Goal: Task Accomplishment & Management: Use online tool/utility

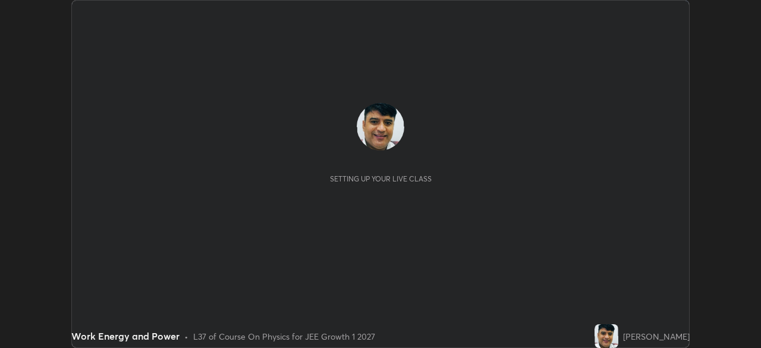
scroll to position [348, 761]
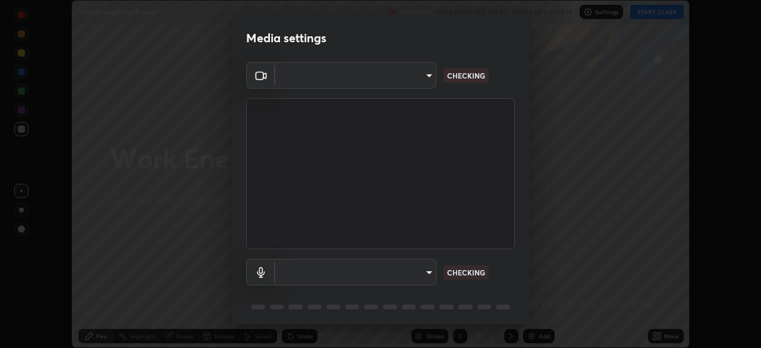
type input "14b787caa3234b54c591ffd1cb0d0a7c9d8495057a62f752d7397f13ea7eb8b5"
type input "communications"
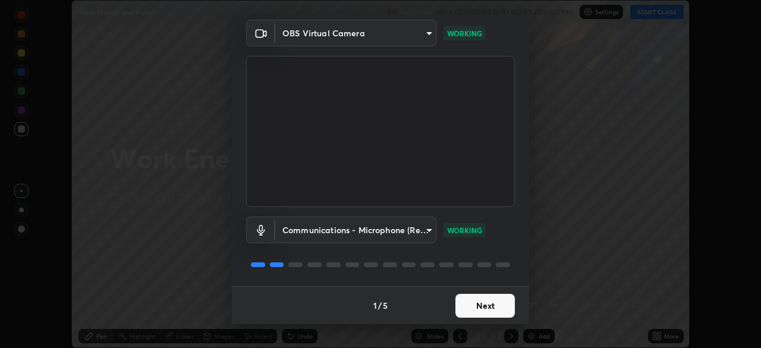
click at [493, 302] on button "Next" at bounding box center [484, 306] width 59 height 24
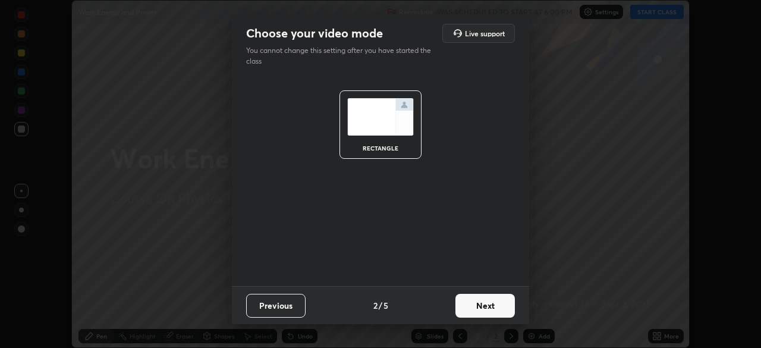
click at [496, 307] on button "Next" at bounding box center [484, 306] width 59 height 24
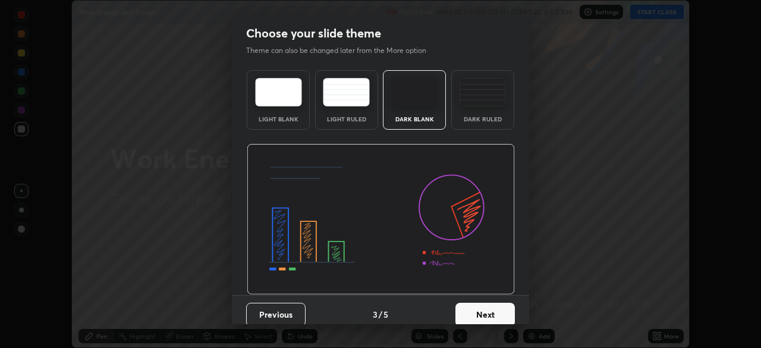
click at [498, 307] on button "Next" at bounding box center [484, 314] width 59 height 24
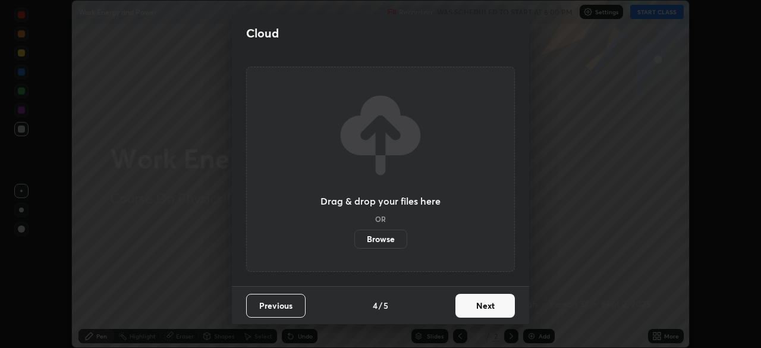
click at [497, 310] on button "Next" at bounding box center [484, 306] width 59 height 24
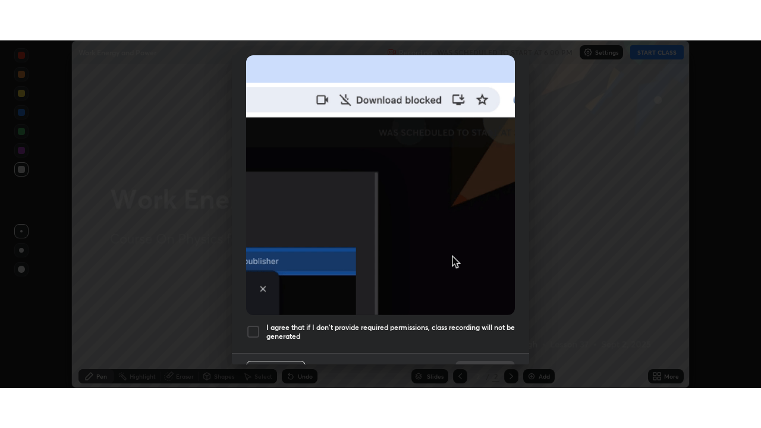
scroll to position [285, 0]
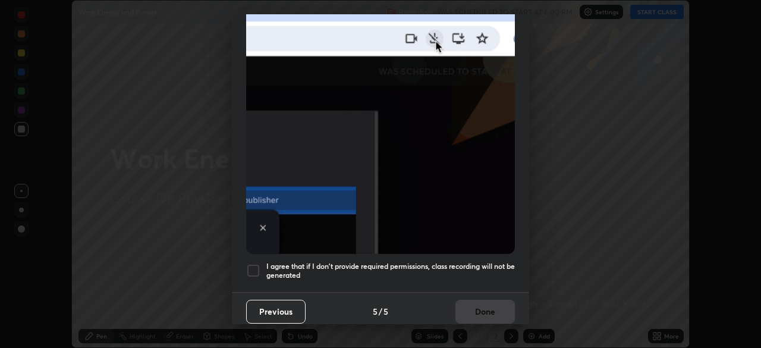
click at [257, 263] on div at bounding box center [253, 270] width 14 height 14
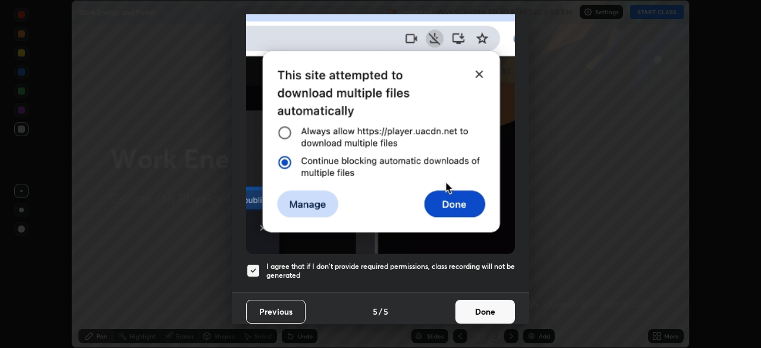
click at [492, 306] on button "Done" at bounding box center [484, 312] width 59 height 24
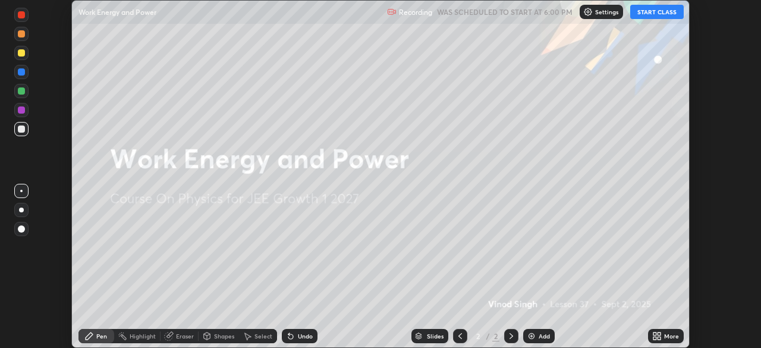
click at [655, 12] on button "START CLASS" at bounding box center [656, 12] width 53 height 14
click at [655, 335] on icon at bounding box center [654, 333] width 3 height 3
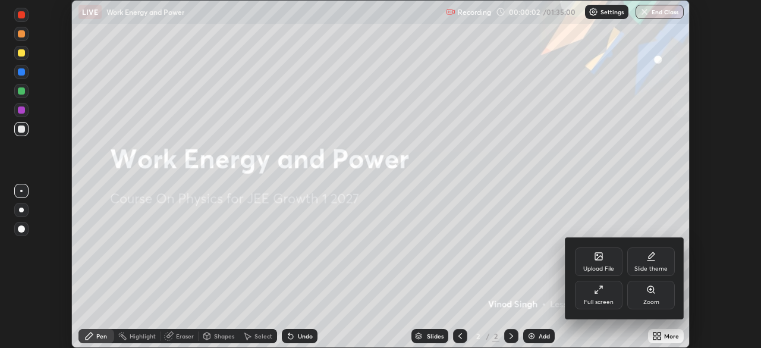
click at [599, 296] on div "Full screen" at bounding box center [599, 295] width 48 height 29
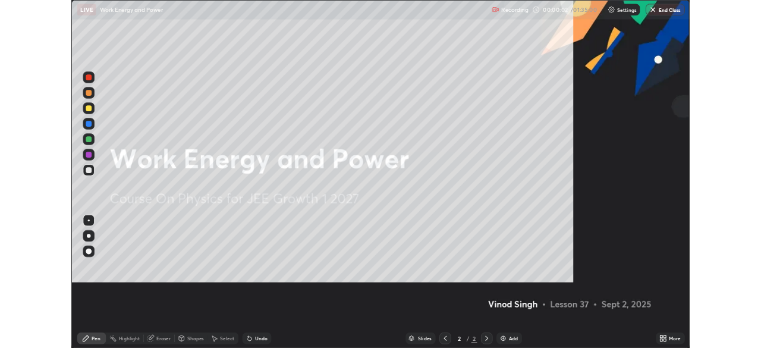
scroll to position [428, 761]
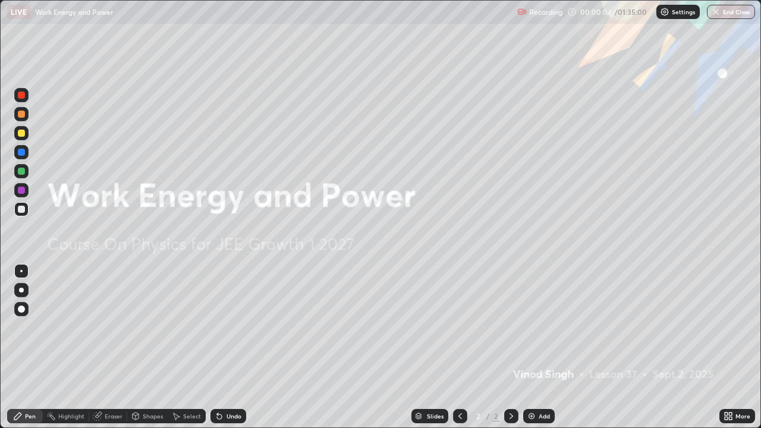
click at [530, 347] on div "Add" at bounding box center [538, 416] width 31 height 14
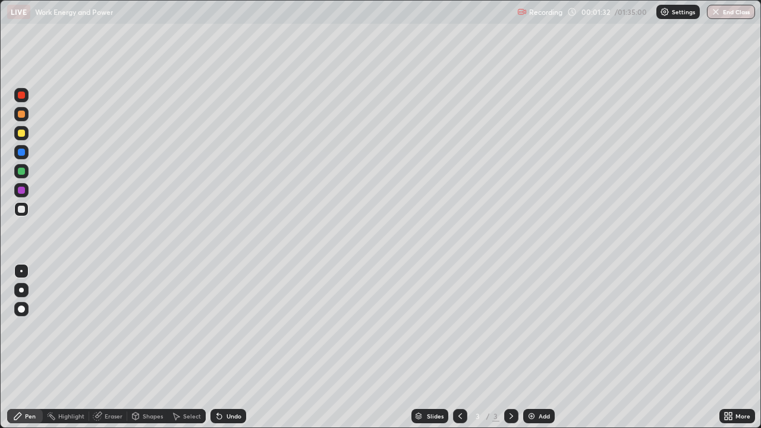
click at [34, 347] on div "Pen" at bounding box center [30, 416] width 11 height 6
click at [20, 171] on div at bounding box center [21, 171] width 7 height 7
click at [23, 131] on div at bounding box center [21, 133] width 7 height 7
click at [151, 347] on div "Shapes" at bounding box center [153, 416] width 20 height 6
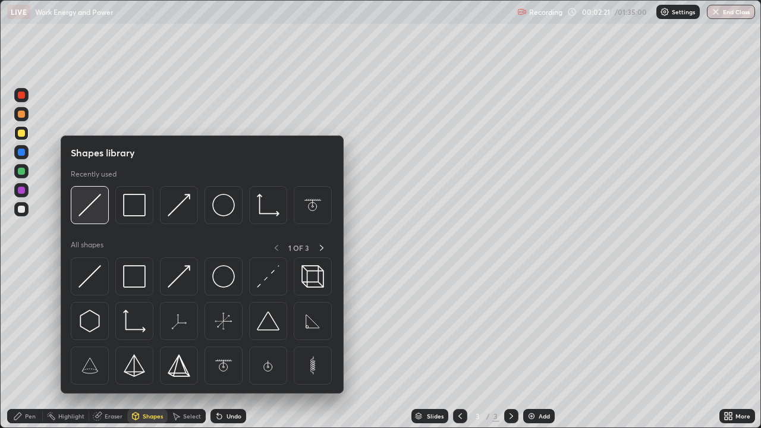
click at [87, 206] on img at bounding box center [89, 205] width 23 height 23
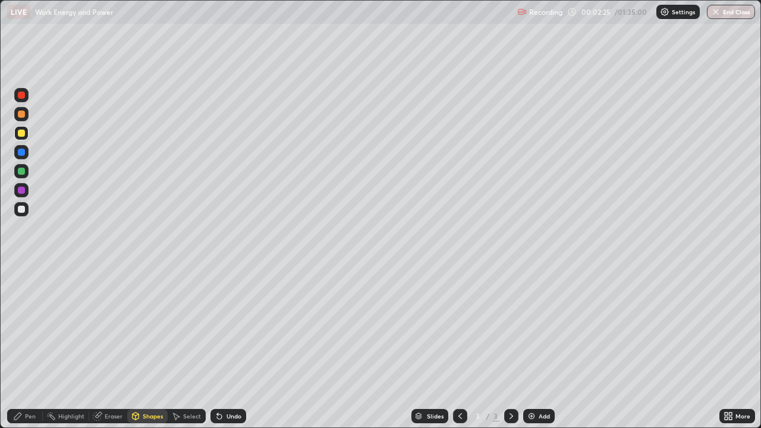
click at [21, 209] on div at bounding box center [21, 209] width 7 height 7
click at [21, 172] on div at bounding box center [21, 171] width 7 height 7
click at [30, 347] on div "Pen" at bounding box center [25, 416] width 36 height 24
click at [21, 191] on div at bounding box center [21, 190] width 7 height 7
click at [21, 114] on div at bounding box center [21, 114] width 7 height 7
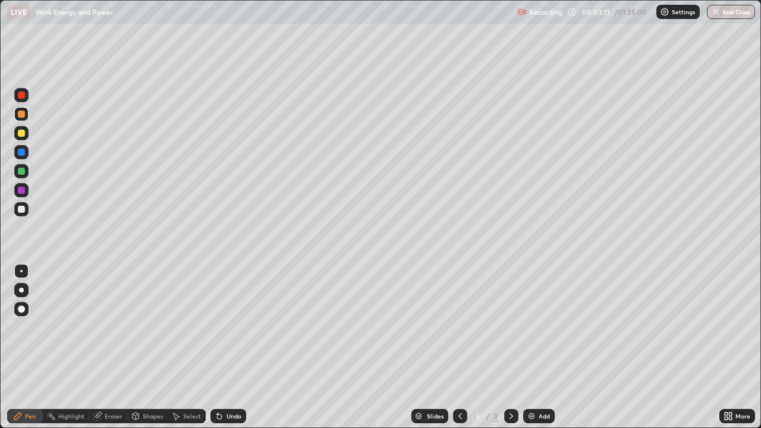
click at [143, 347] on div "Shapes" at bounding box center [153, 416] width 20 height 6
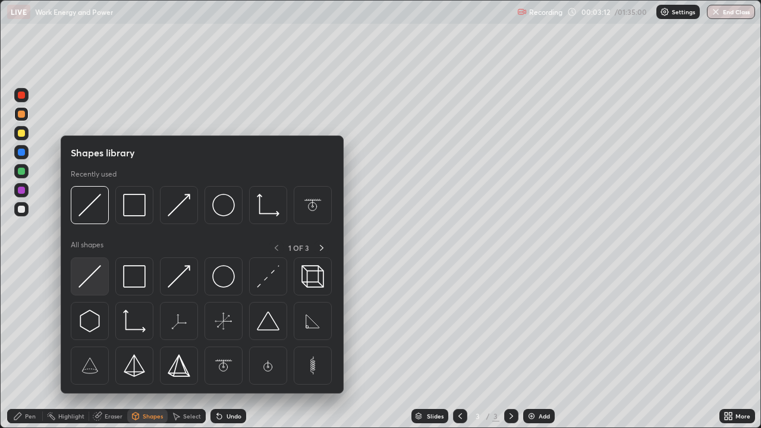
click at [91, 276] on img at bounding box center [89, 276] width 23 height 23
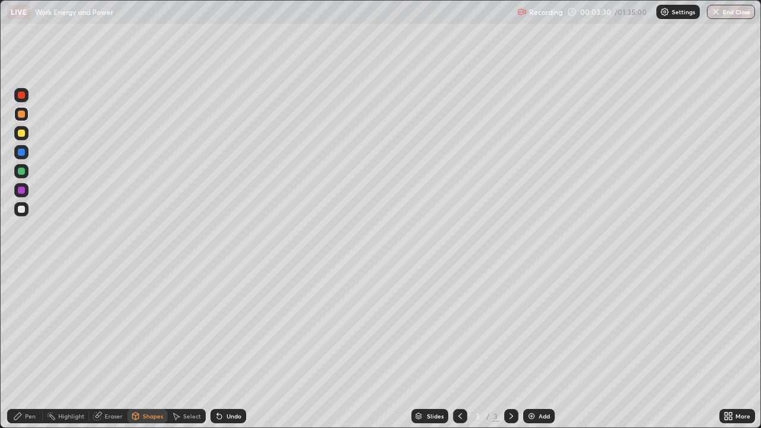
click at [37, 347] on div "Pen" at bounding box center [25, 416] width 36 height 14
click at [21, 153] on div at bounding box center [21, 152] width 7 height 7
click at [150, 347] on div "Shapes" at bounding box center [147, 416] width 40 height 24
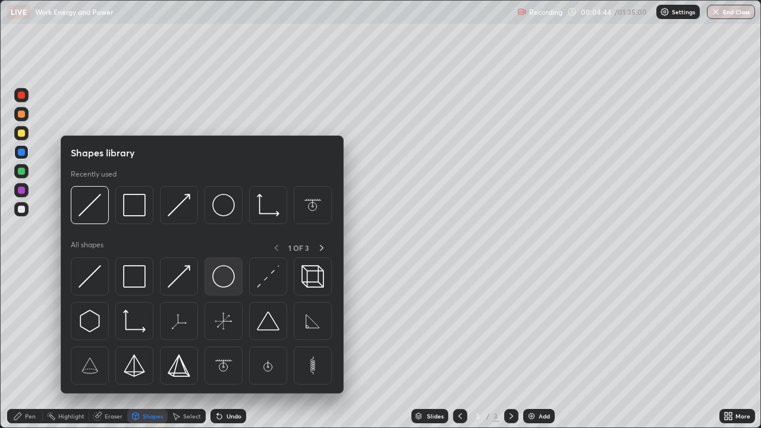
click at [215, 276] on img at bounding box center [223, 276] width 23 height 23
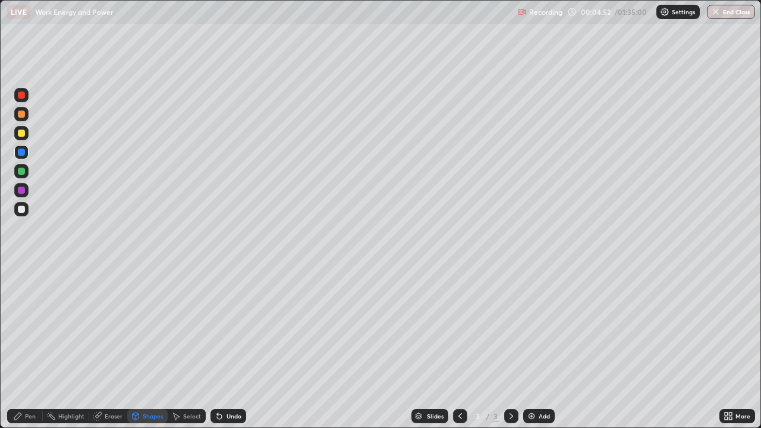
click at [31, 347] on div "Pen" at bounding box center [25, 416] width 36 height 24
click at [20, 207] on div at bounding box center [21, 209] width 7 height 7
click at [111, 347] on div "Eraser" at bounding box center [114, 416] width 18 height 6
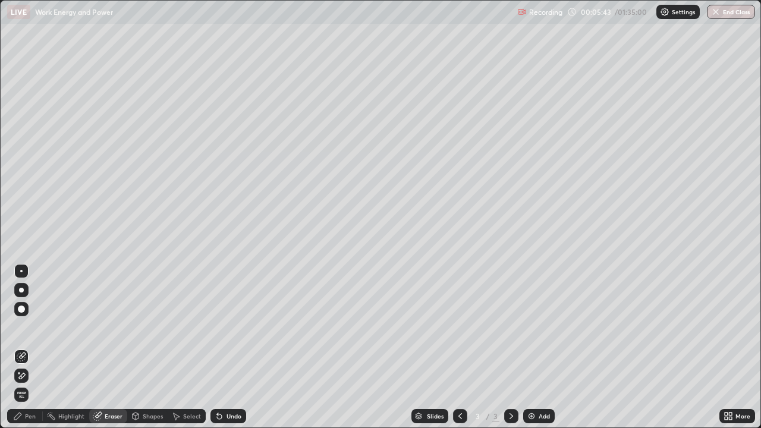
click at [37, 347] on div "Pen" at bounding box center [25, 416] width 36 height 14
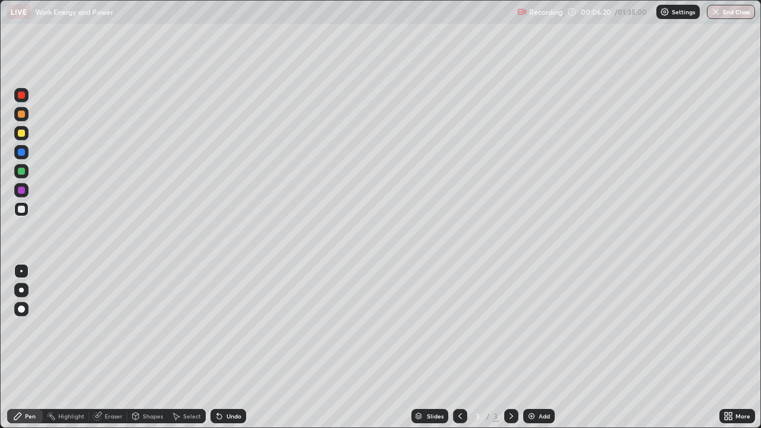
click at [23, 133] on div at bounding box center [21, 133] width 7 height 7
click at [530, 347] on img at bounding box center [532, 416] width 10 height 10
click at [21, 208] on div at bounding box center [21, 209] width 7 height 7
click at [459, 347] on icon at bounding box center [460, 416] width 10 height 10
click at [510, 347] on icon at bounding box center [511, 416] width 10 height 10
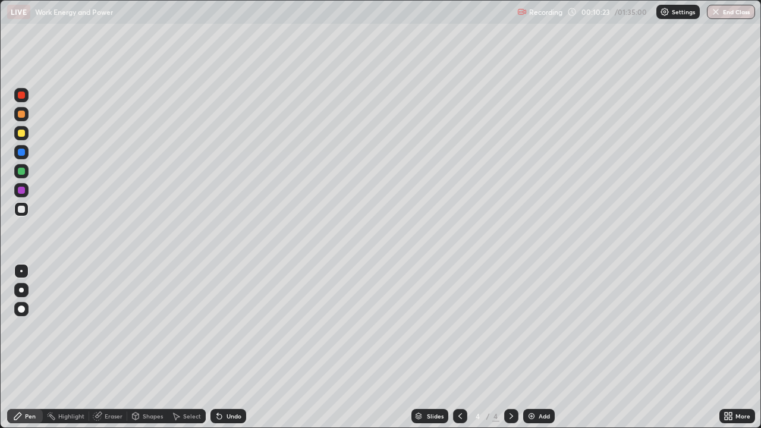
click at [460, 347] on icon at bounding box center [460, 416] width 10 height 10
click at [509, 347] on icon at bounding box center [511, 416] width 10 height 10
click at [114, 347] on div "Eraser" at bounding box center [114, 416] width 18 height 6
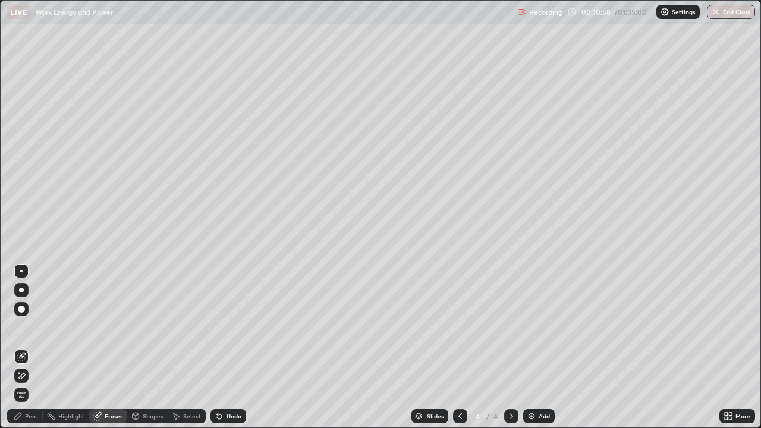
click at [33, 347] on div "Pen" at bounding box center [25, 416] width 36 height 14
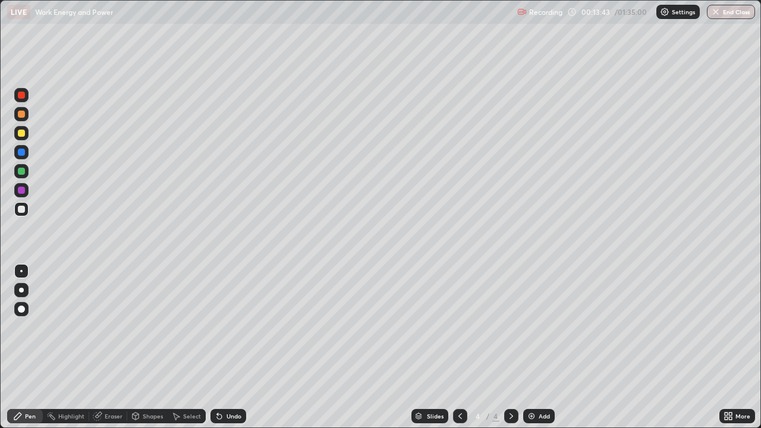
click at [453, 347] on div at bounding box center [460, 416] width 14 height 14
click at [511, 347] on icon at bounding box center [511, 416] width 10 height 10
click at [510, 347] on icon at bounding box center [511, 416] width 10 height 10
click at [529, 347] on img at bounding box center [532, 416] width 10 height 10
click at [21, 114] on div at bounding box center [21, 114] width 7 height 7
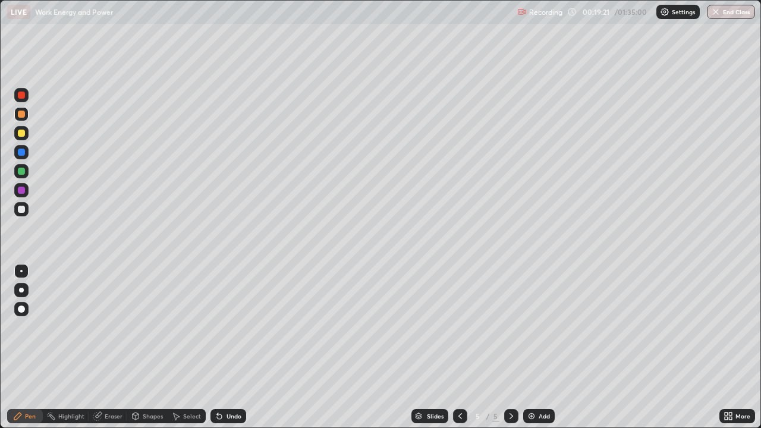
click at [22, 171] on div at bounding box center [21, 171] width 7 height 7
click at [21, 115] on div at bounding box center [21, 114] width 7 height 7
click at [147, 347] on div "Shapes" at bounding box center [153, 416] width 20 height 6
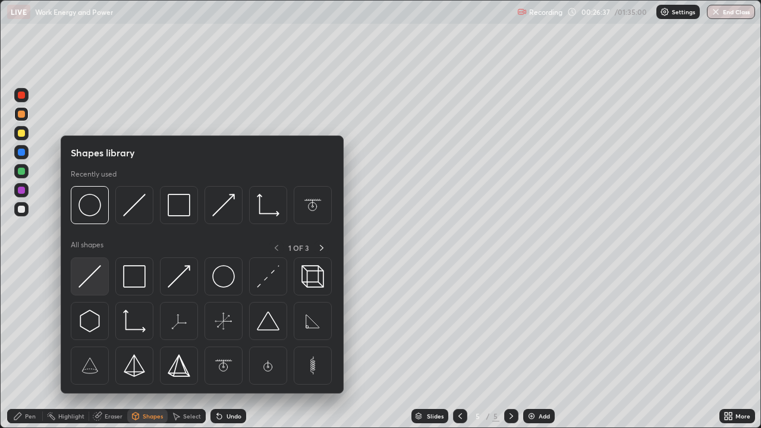
click at [93, 274] on img at bounding box center [89, 276] width 23 height 23
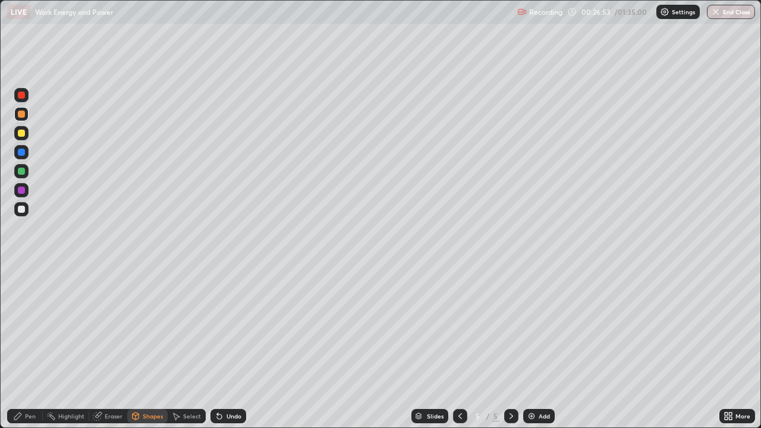
click at [34, 347] on div "Pen" at bounding box center [25, 416] width 36 height 14
click at [22, 172] on div at bounding box center [21, 171] width 7 height 7
click at [20, 114] on div at bounding box center [21, 114] width 7 height 7
click at [148, 347] on div "Shapes" at bounding box center [153, 416] width 20 height 6
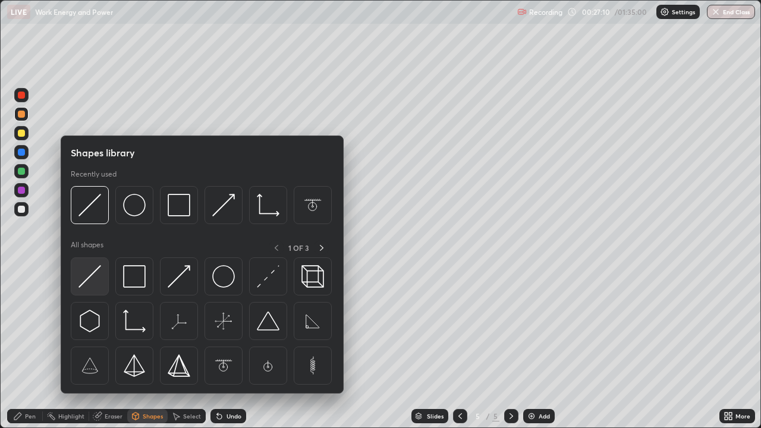
click at [92, 276] on img at bounding box center [89, 276] width 23 height 23
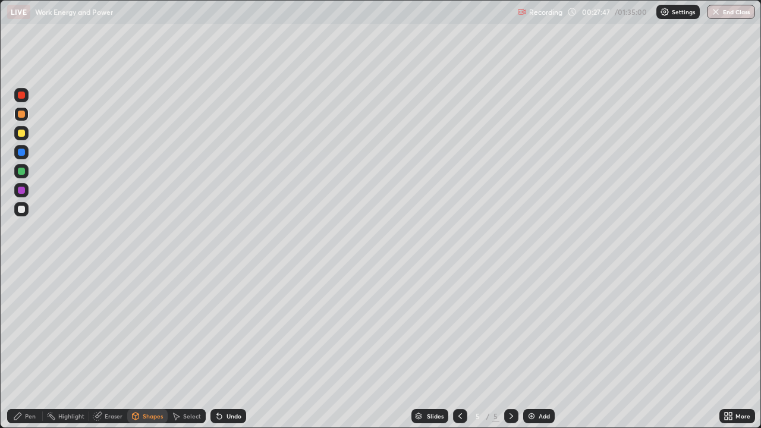
click at [23, 172] on div at bounding box center [21, 171] width 7 height 7
click at [31, 347] on div "Pen" at bounding box center [30, 416] width 11 height 6
click at [22, 136] on div at bounding box center [21, 133] width 7 height 7
click at [154, 347] on div "Shapes" at bounding box center [147, 416] width 40 height 14
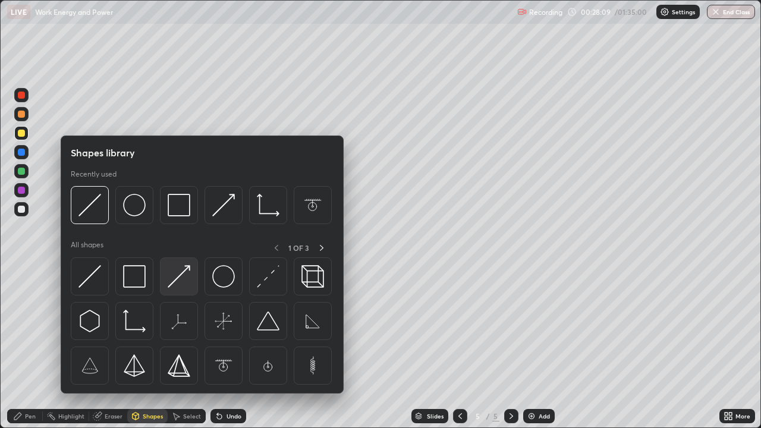
click at [178, 279] on img at bounding box center [179, 276] width 23 height 23
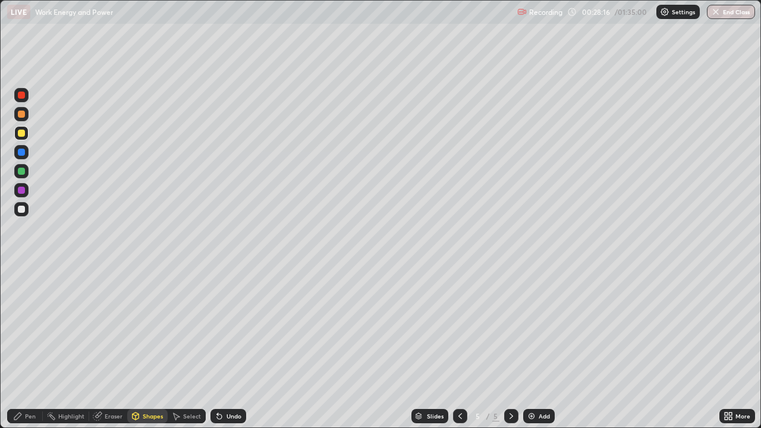
click at [29, 347] on div "Pen" at bounding box center [25, 416] width 36 height 14
click at [21, 93] on div at bounding box center [21, 95] width 7 height 7
click at [157, 347] on div "Shapes" at bounding box center [153, 416] width 20 height 6
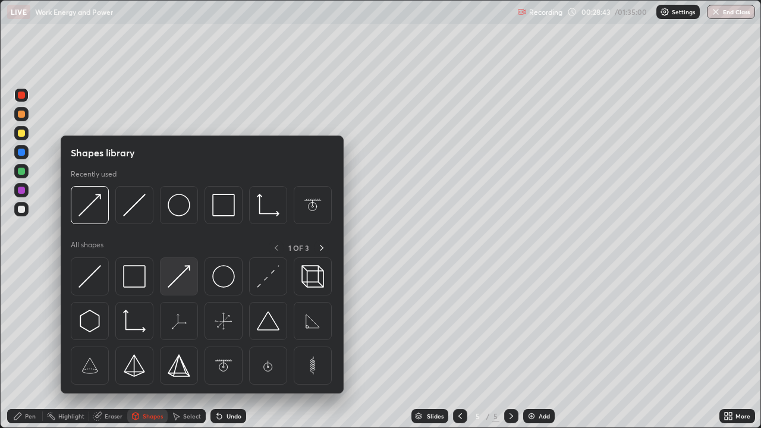
click at [174, 278] on img at bounding box center [179, 276] width 23 height 23
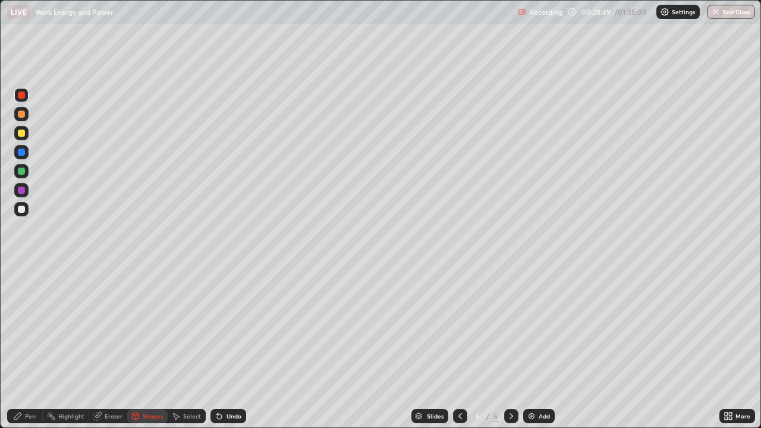
click at [23, 189] on div at bounding box center [21, 190] width 7 height 7
click at [30, 347] on div "Pen" at bounding box center [30, 416] width 11 height 6
click at [115, 347] on div "Eraser" at bounding box center [114, 416] width 18 height 6
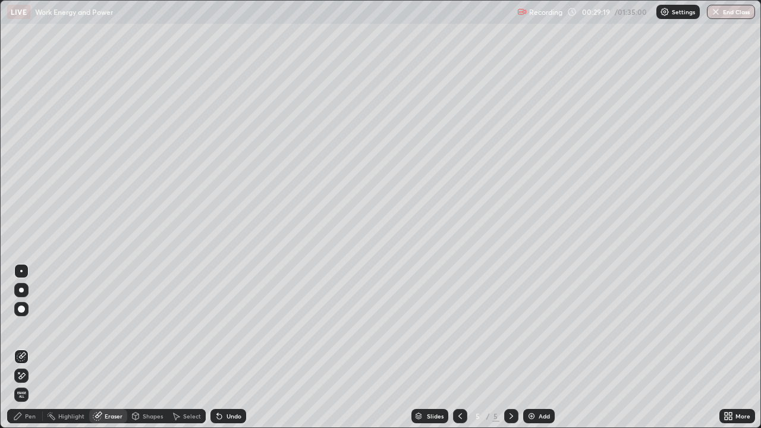
click at [72, 347] on div "Highlight" at bounding box center [66, 416] width 46 height 14
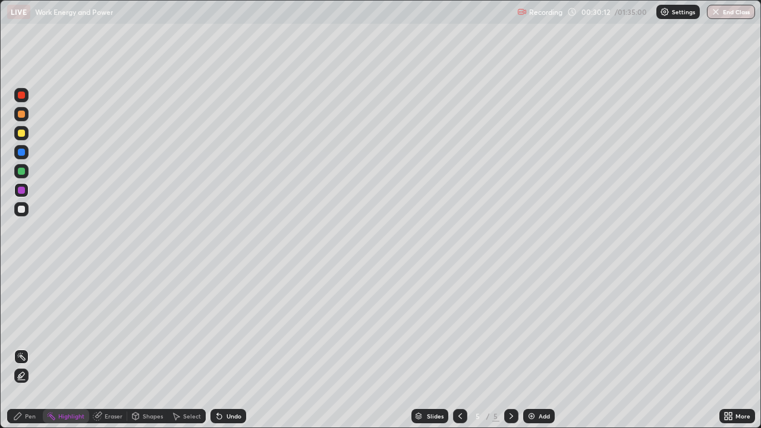
click at [29, 347] on div "Pen" at bounding box center [30, 416] width 11 height 6
click at [18, 210] on div at bounding box center [21, 209] width 7 height 7
click at [530, 347] on img at bounding box center [532, 416] width 10 height 10
click at [459, 347] on icon at bounding box center [460, 416] width 10 height 10
click at [508, 347] on icon at bounding box center [511, 416] width 10 height 10
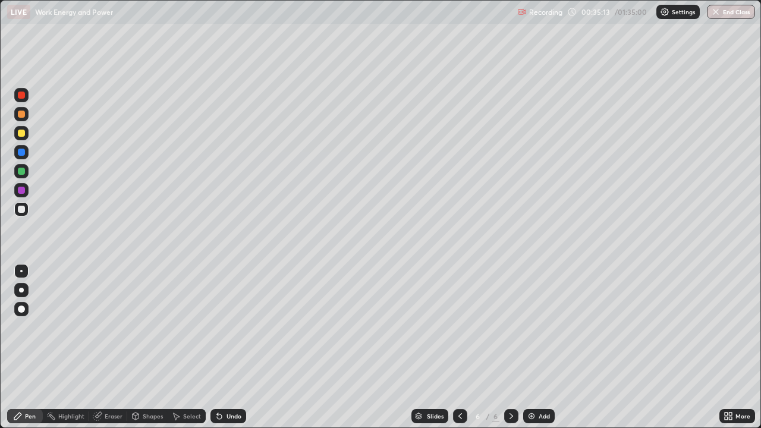
click at [107, 347] on div "Eraser" at bounding box center [108, 416] width 38 height 14
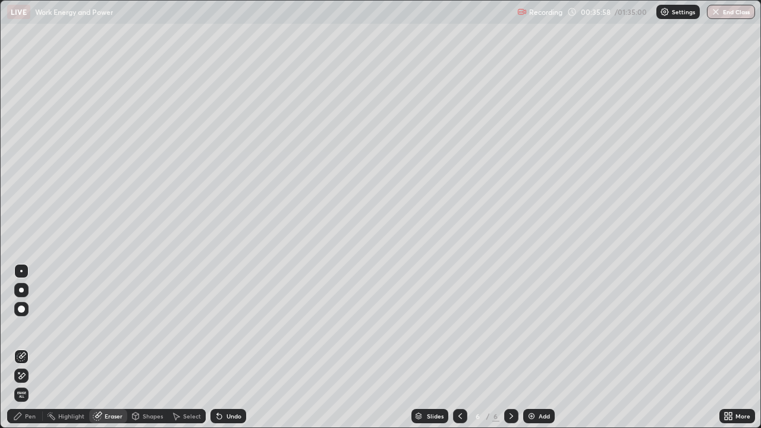
click at [20, 309] on div at bounding box center [21, 308] width 7 height 7
click at [31, 347] on div "Pen" at bounding box center [25, 416] width 36 height 14
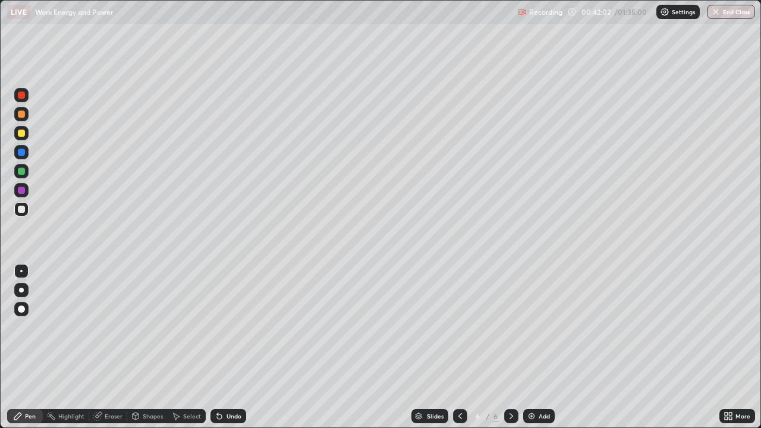
click at [459, 347] on icon at bounding box center [460, 416] width 10 height 10
click at [510, 347] on icon at bounding box center [511, 416] width 10 height 10
click at [529, 347] on img at bounding box center [532, 416] width 10 height 10
click at [20, 170] on div at bounding box center [21, 171] width 7 height 7
click at [22, 132] on div at bounding box center [21, 133] width 7 height 7
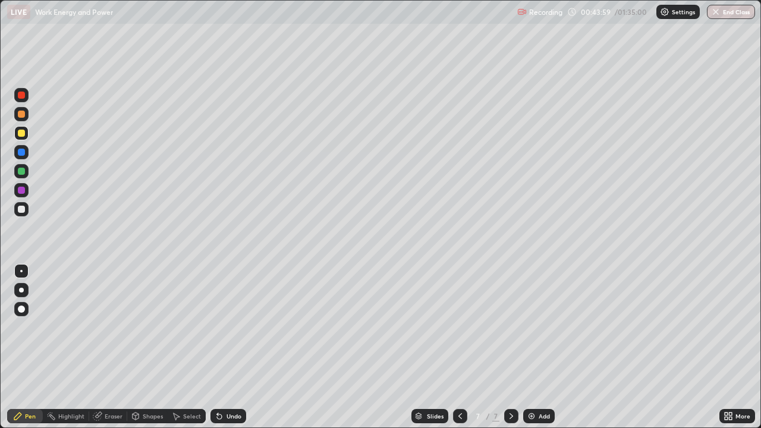
click at [21, 152] on div at bounding box center [21, 152] width 7 height 7
click at [23, 134] on div at bounding box center [21, 133] width 7 height 7
click at [22, 171] on div at bounding box center [21, 171] width 7 height 7
click at [21, 212] on div at bounding box center [21, 209] width 7 height 7
click at [116, 347] on div "Eraser" at bounding box center [114, 416] width 18 height 6
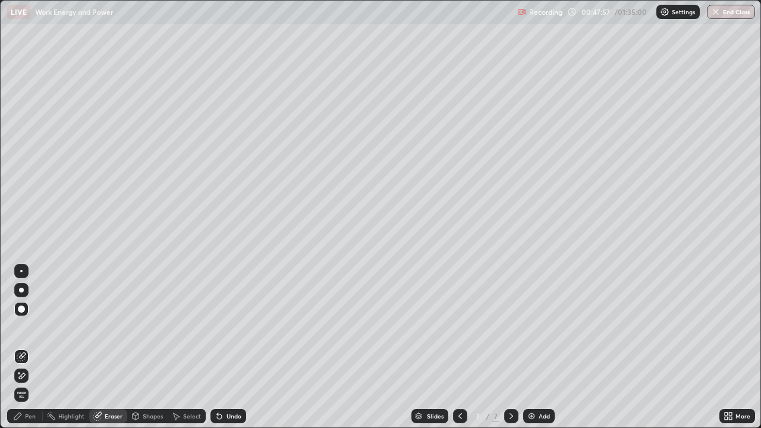
click at [42, 347] on div "Pen" at bounding box center [25, 416] width 36 height 14
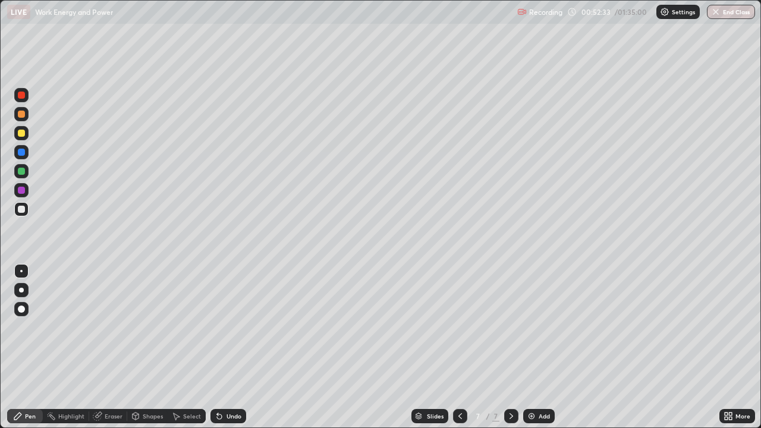
click at [193, 347] on div "Select" at bounding box center [192, 416] width 18 height 6
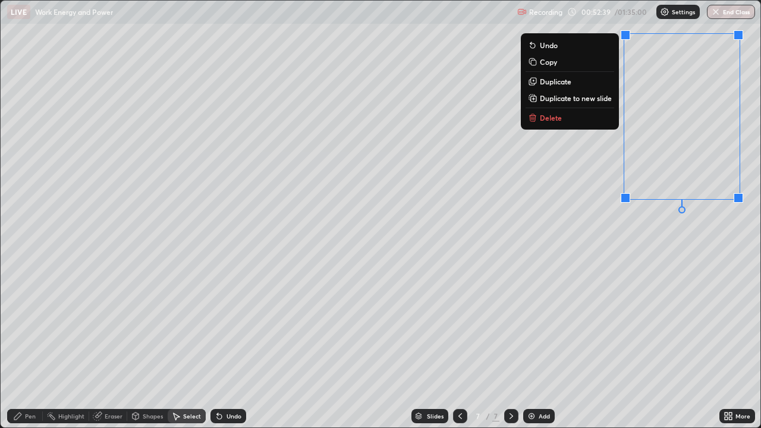
click at [552, 118] on p "Delete" at bounding box center [551, 118] width 22 height 10
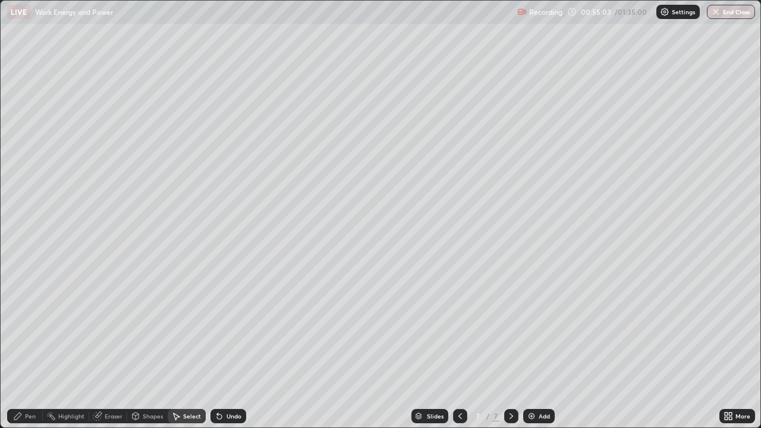
click at [0, 0] on div at bounding box center [0, 0] width 0 height 0
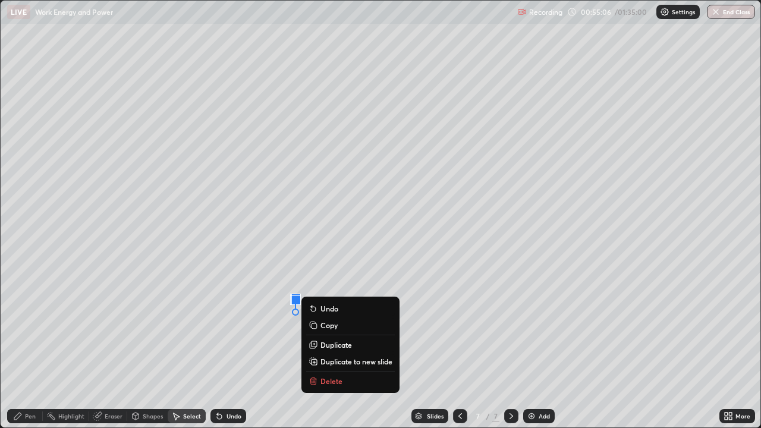
click at [531, 347] on img at bounding box center [532, 416] width 10 height 10
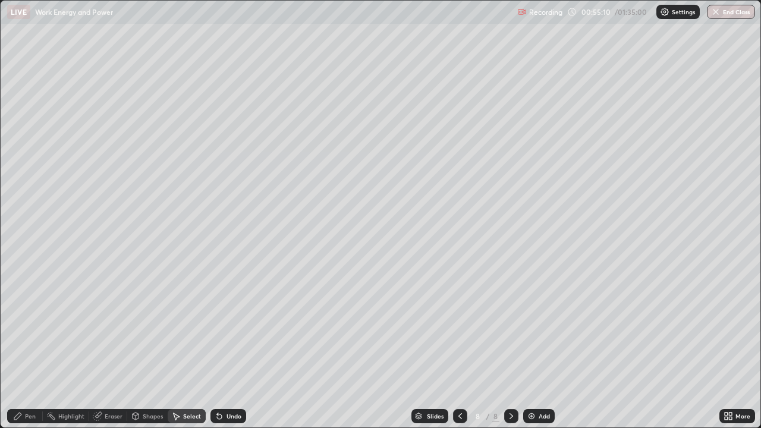
click at [32, 347] on div "Pen" at bounding box center [25, 416] width 36 height 14
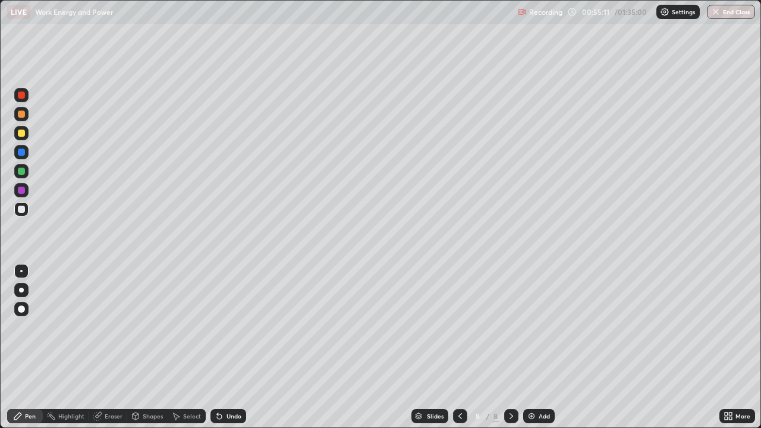
click at [21, 210] on div at bounding box center [21, 209] width 7 height 7
click at [116, 347] on div "Eraser" at bounding box center [114, 416] width 18 height 6
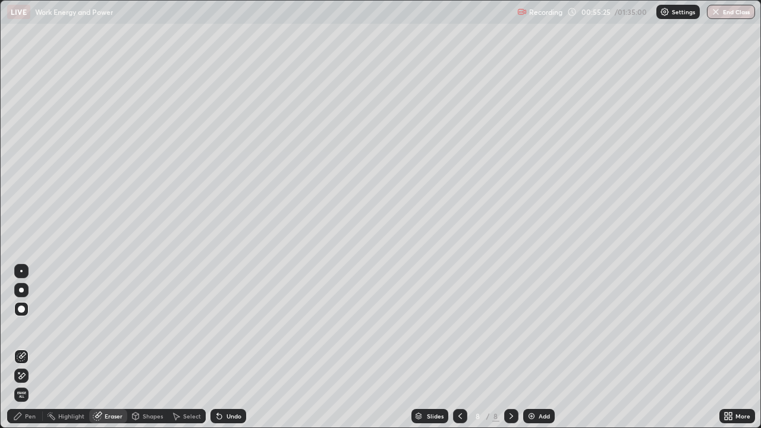
click at [37, 347] on div "Pen" at bounding box center [25, 416] width 36 height 14
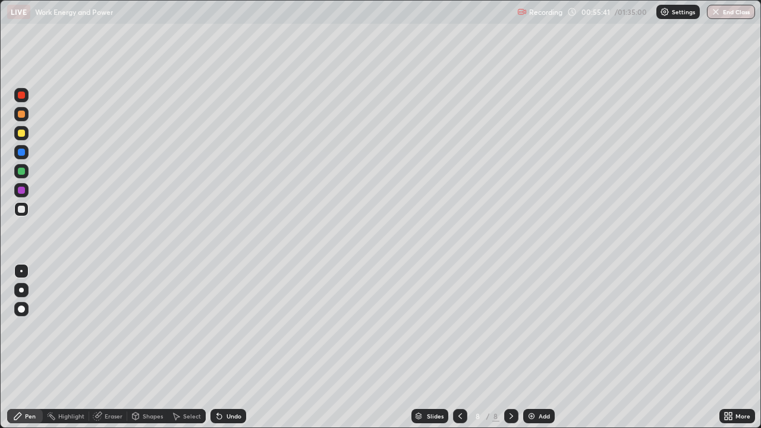
click at [116, 347] on div "Eraser" at bounding box center [114, 416] width 18 height 6
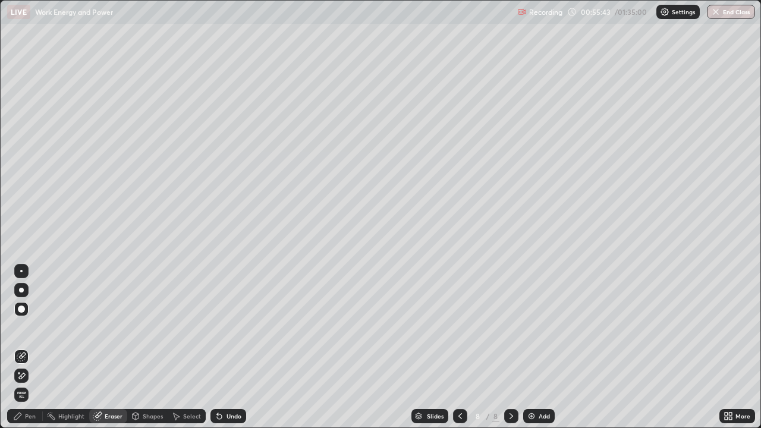
click at [36, 347] on div "Pen" at bounding box center [25, 416] width 36 height 14
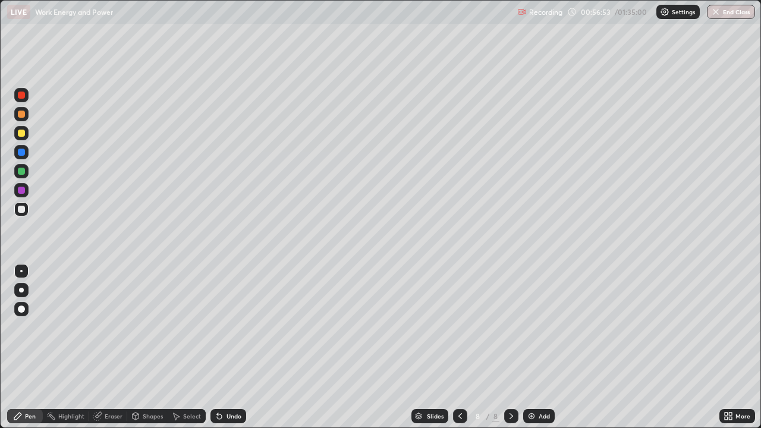
click at [24, 172] on div at bounding box center [21, 171] width 7 height 7
click at [21, 133] on div at bounding box center [21, 133] width 7 height 7
click at [112, 347] on div "Eraser" at bounding box center [108, 416] width 38 height 14
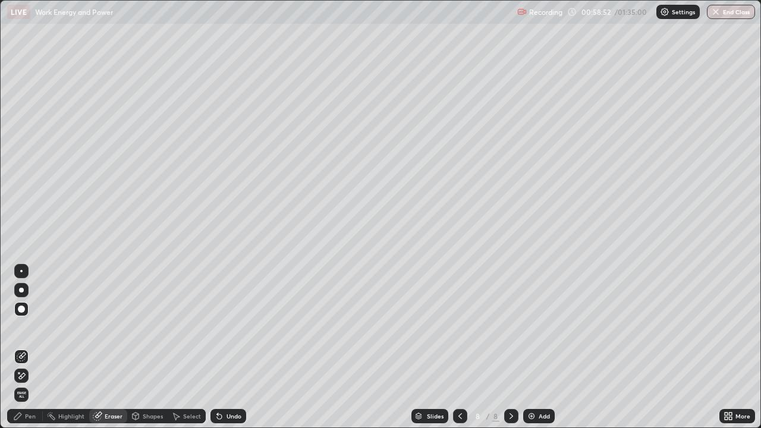
click at [30, 347] on div "Pen" at bounding box center [30, 416] width 11 height 6
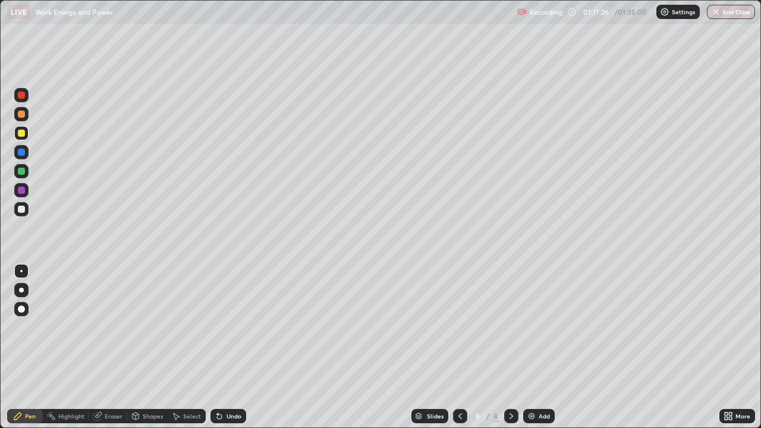
click at [529, 347] on img at bounding box center [532, 416] width 10 height 10
click at [114, 347] on div "Eraser" at bounding box center [114, 416] width 18 height 6
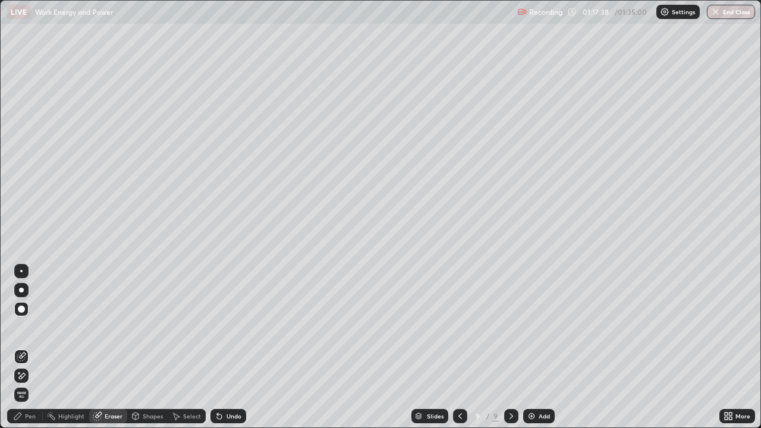
click at [40, 347] on div "Pen" at bounding box center [25, 416] width 36 height 14
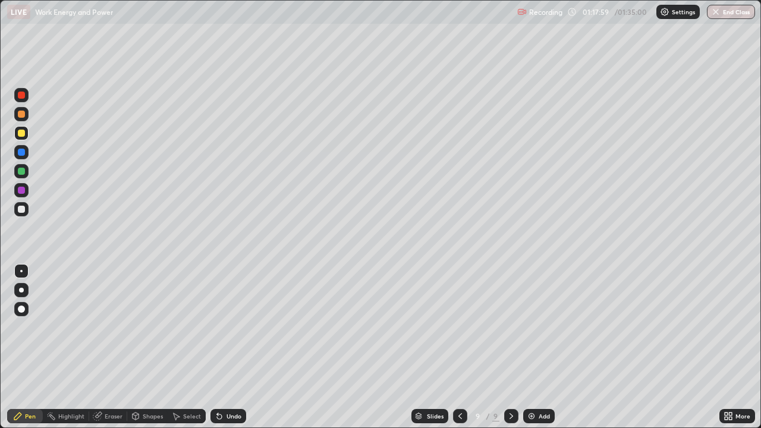
click at [455, 347] on icon at bounding box center [460, 416] width 10 height 10
click at [511, 347] on icon at bounding box center [511, 416] width 10 height 10
click at [114, 347] on div "Eraser" at bounding box center [114, 416] width 18 height 6
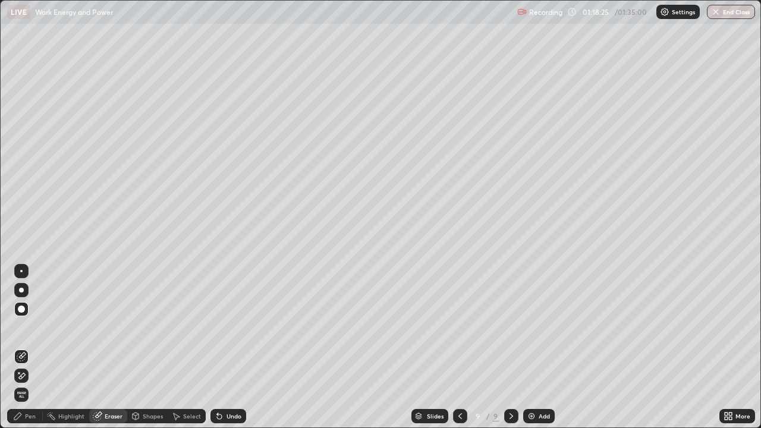
click at [34, 347] on div "Pen" at bounding box center [30, 416] width 11 height 6
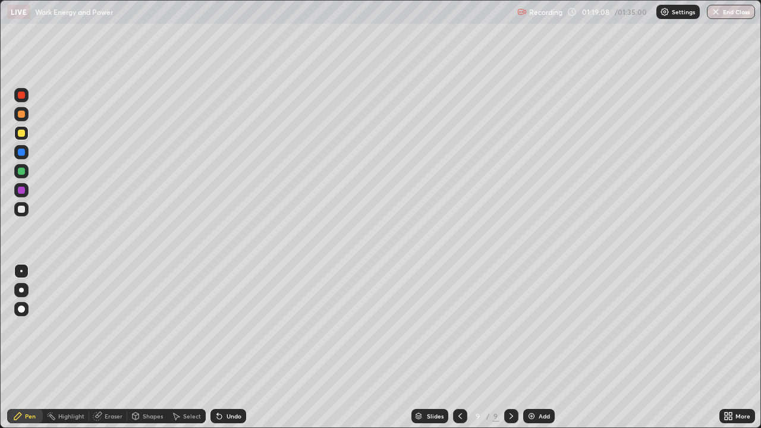
click at [22, 171] on div at bounding box center [21, 171] width 7 height 7
click at [24, 206] on div at bounding box center [21, 209] width 7 height 7
click at [112, 347] on div "Eraser" at bounding box center [114, 416] width 18 height 6
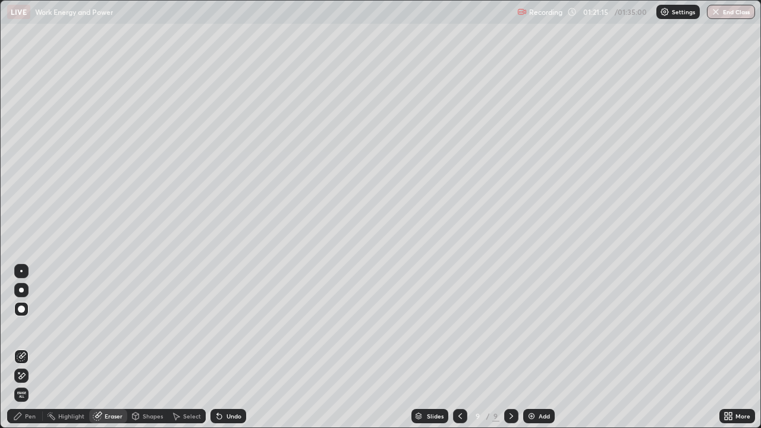
click at [72, 347] on div "Highlight" at bounding box center [71, 416] width 26 height 6
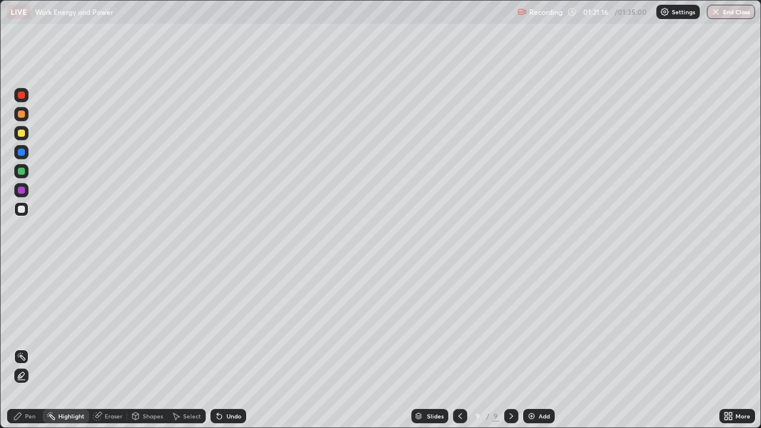
click at [152, 347] on div "Shapes" at bounding box center [153, 416] width 20 height 6
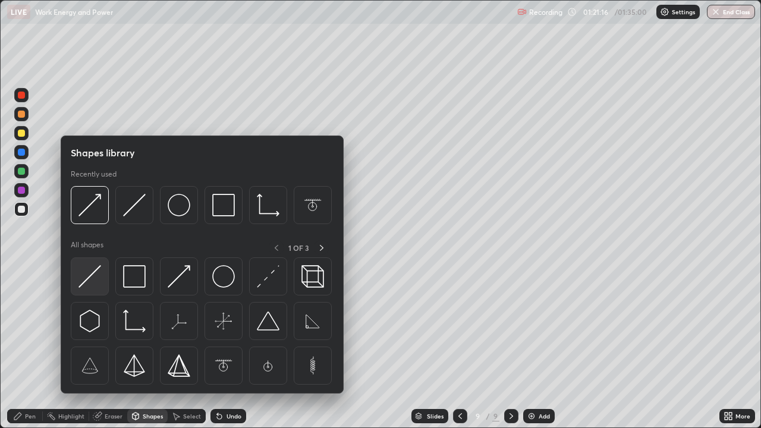
click at [87, 272] on img at bounding box center [89, 276] width 23 height 23
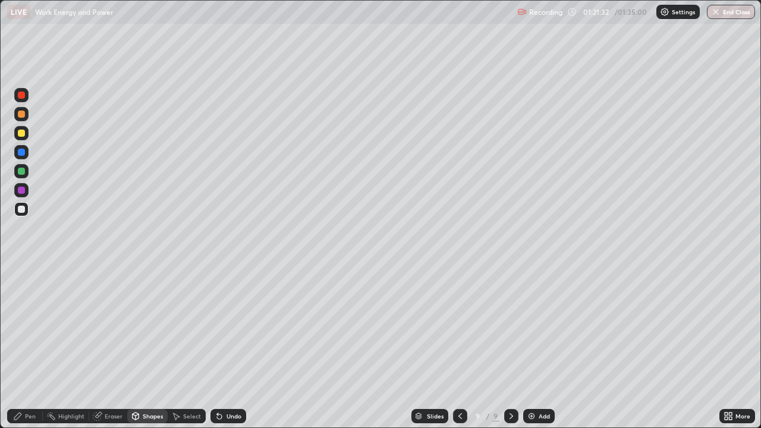
click at [37, 347] on div "Pen" at bounding box center [25, 416] width 36 height 14
click at [20, 171] on div at bounding box center [21, 171] width 7 height 7
click at [154, 347] on div "Shapes" at bounding box center [153, 416] width 20 height 6
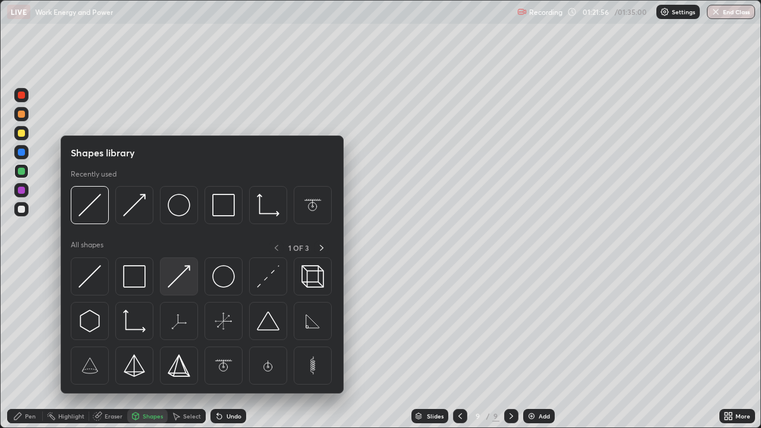
click at [169, 286] on img at bounding box center [179, 276] width 23 height 23
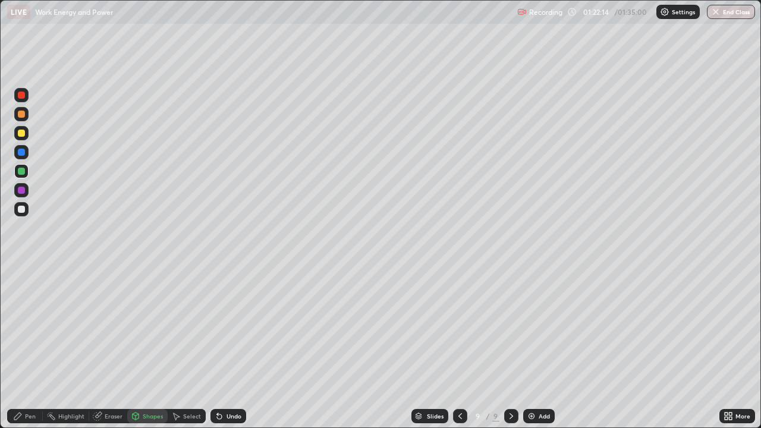
click at [21, 132] on div at bounding box center [21, 133] width 7 height 7
click at [30, 347] on div "Pen" at bounding box center [30, 416] width 11 height 6
click at [20, 209] on div at bounding box center [21, 209] width 7 height 7
click at [530, 347] on img at bounding box center [532, 416] width 10 height 10
click at [20, 150] on div at bounding box center [21, 152] width 7 height 7
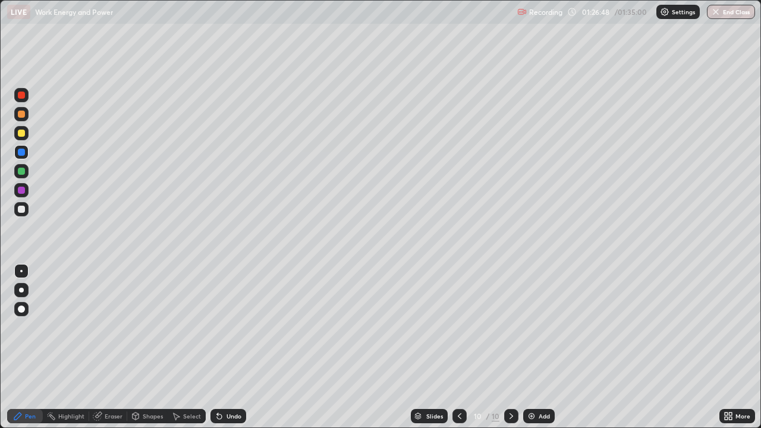
click at [156, 347] on div "Shapes" at bounding box center [153, 416] width 20 height 6
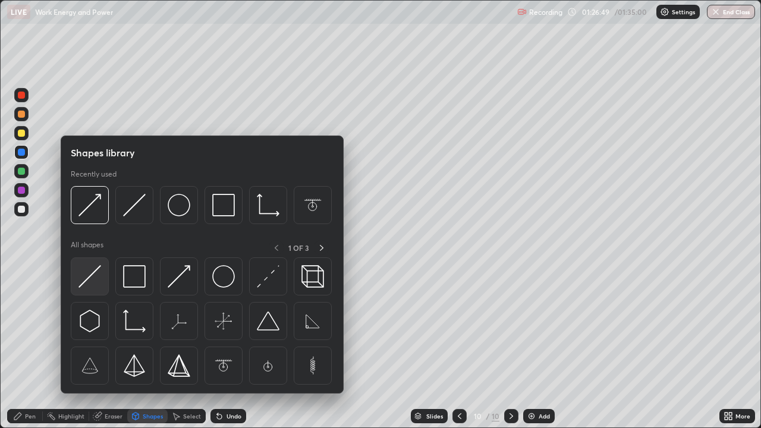
click at [92, 275] on img at bounding box center [89, 276] width 23 height 23
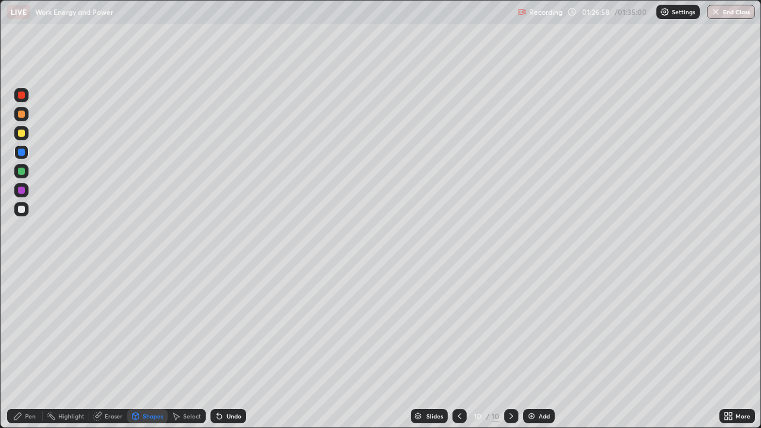
click at [23, 134] on div at bounding box center [21, 133] width 7 height 7
click at [32, 347] on div "Pen" at bounding box center [30, 416] width 11 height 6
click at [152, 347] on div "Shapes" at bounding box center [153, 416] width 20 height 6
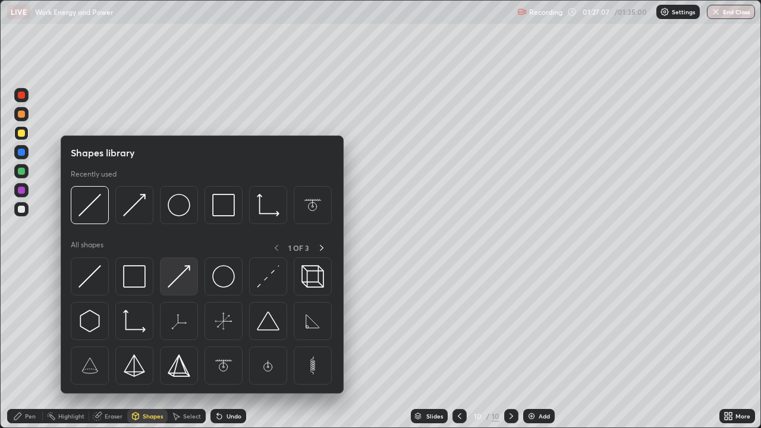
click at [181, 269] on img at bounding box center [179, 276] width 23 height 23
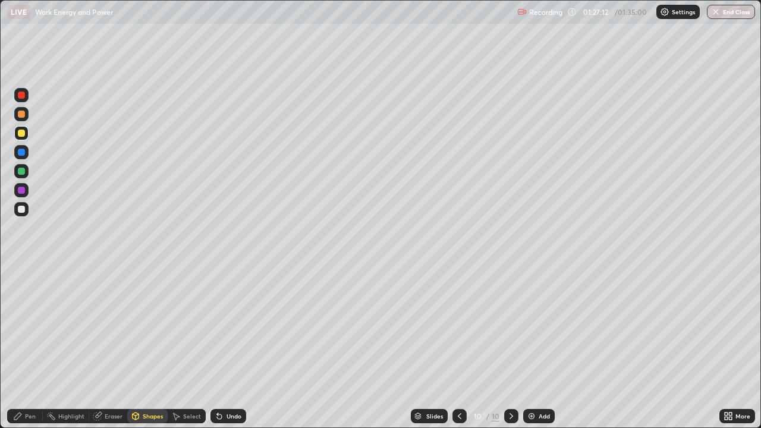
click at [26, 347] on div "Pen" at bounding box center [30, 416] width 11 height 6
click at [20, 172] on div at bounding box center [21, 171] width 7 height 7
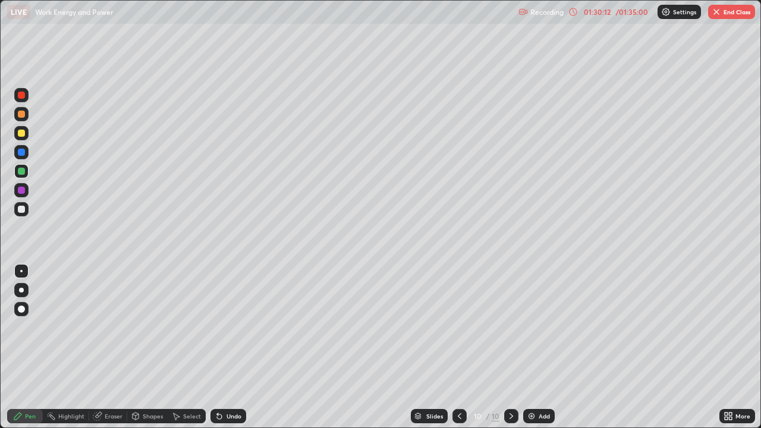
click at [716, 14] on img "button" at bounding box center [716, 12] width 10 height 10
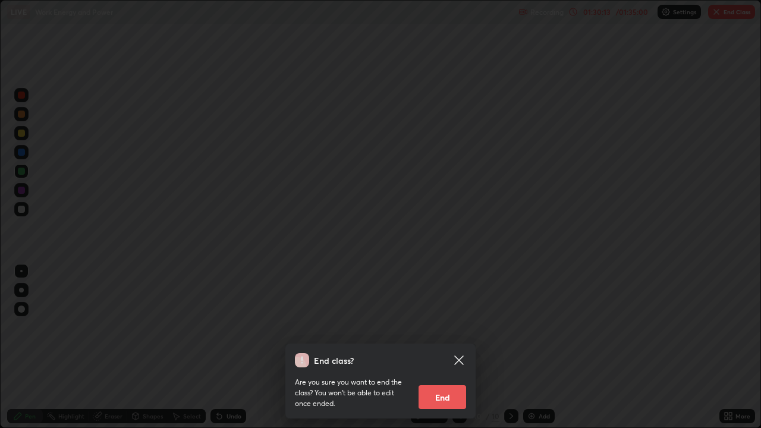
click at [442, 347] on button "End" at bounding box center [442, 397] width 48 height 24
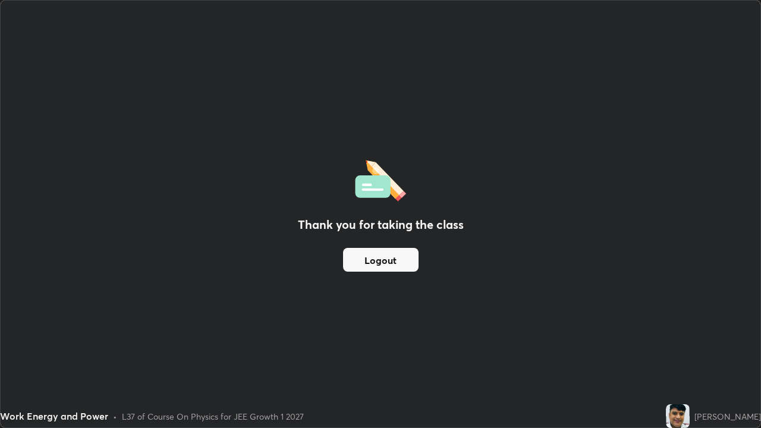
click at [689, 347] on img at bounding box center [678, 416] width 24 height 24
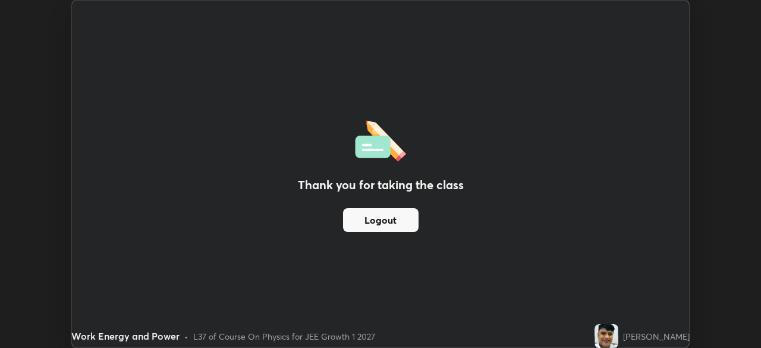
scroll to position [59082, 58669]
